Goal: Use online tool/utility: Utilize a website feature to perform a specific function

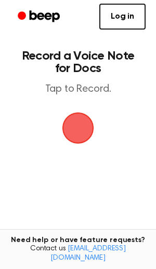
click at [81, 130] on span "button" at bounding box center [77, 128] width 45 height 45
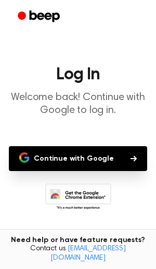
click at [90, 165] on button "Continue with Google" at bounding box center [78, 158] width 138 height 25
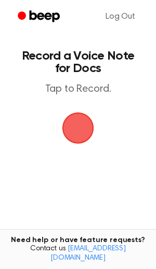
click at [75, 134] on span "button" at bounding box center [78, 128] width 58 height 58
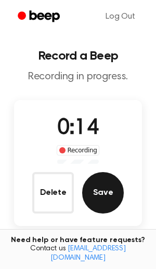
click at [104, 194] on button "Save" at bounding box center [102, 192] width 41 height 41
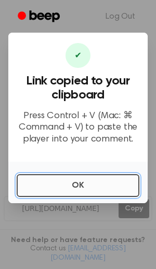
click at [81, 184] on button "OK" at bounding box center [78, 185] width 122 height 23
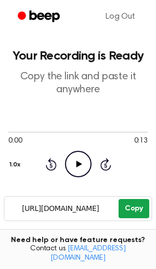
click at [131, 211] on button "Copy" at bounding box center [133, 208] width 31 height 19
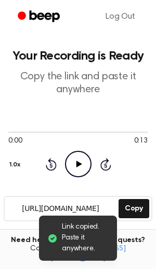
click at [74, 164] on icon "Play Audio" at bounding box center [78, 164] width 26 height 26
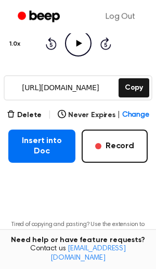
scroll to position [123, 0]
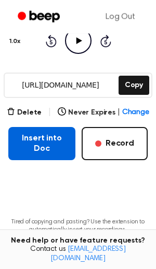
click at [31, 131] on button "Insert into Doc" at bounding box center [41, 143] width 67 height 33
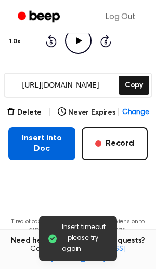
scroll to position [123, 0]
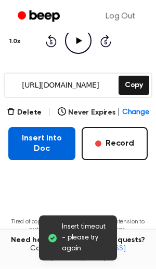
click at [34, 144] on button "Insert into Doc" at bounding box center [41, 144] width 67 height 33
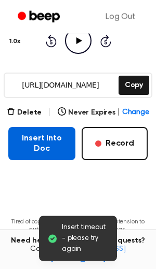
click at [38, 145] on button "Insert into Doc" at bounding box center [41, 143] width 67 height 33
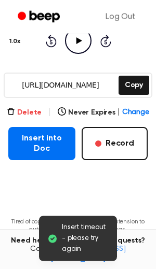
scroll to position [123, 0]
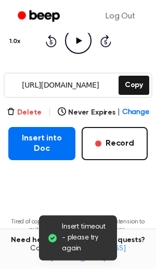
click at [30, 111] on button "Delete" at bounding box center [24, 113] width 35 height 11
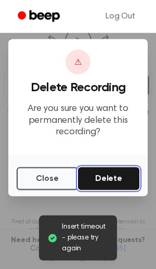
click at [104, 175] on button "Delete" at bounding box center [108, 178] width 61 height 23
